Goal: Task Accomplishment & Management: Complete application form

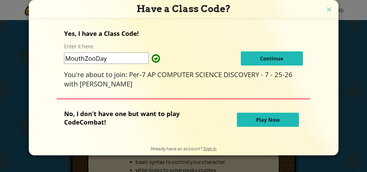
click at [241, 61] on button "Continue" at bounding box center [272, 58] width 62 height 14
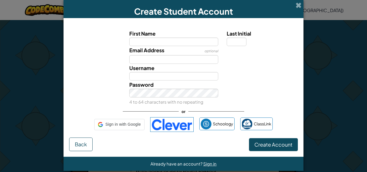
click at [344, 14] on div "Create Student Account First Name Last Initial Email Address optional Username …" at bounding box center [183, 86] width 367 height 172
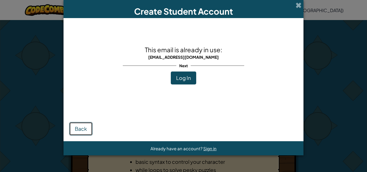
click at [81, 122] on button "Back" at bounding box center [80, 129] width 23 height 14
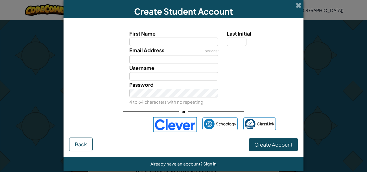
click at [127, 117] on div "Schoology ClassLink" at bounding box center [183, 124] width 185 height 15
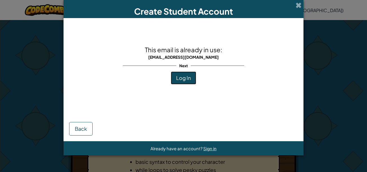
click at [187, 82] on button "Log In" at bounding box center [183, 77] width 25 height 13
